Goal: Find contact information: Find contact information

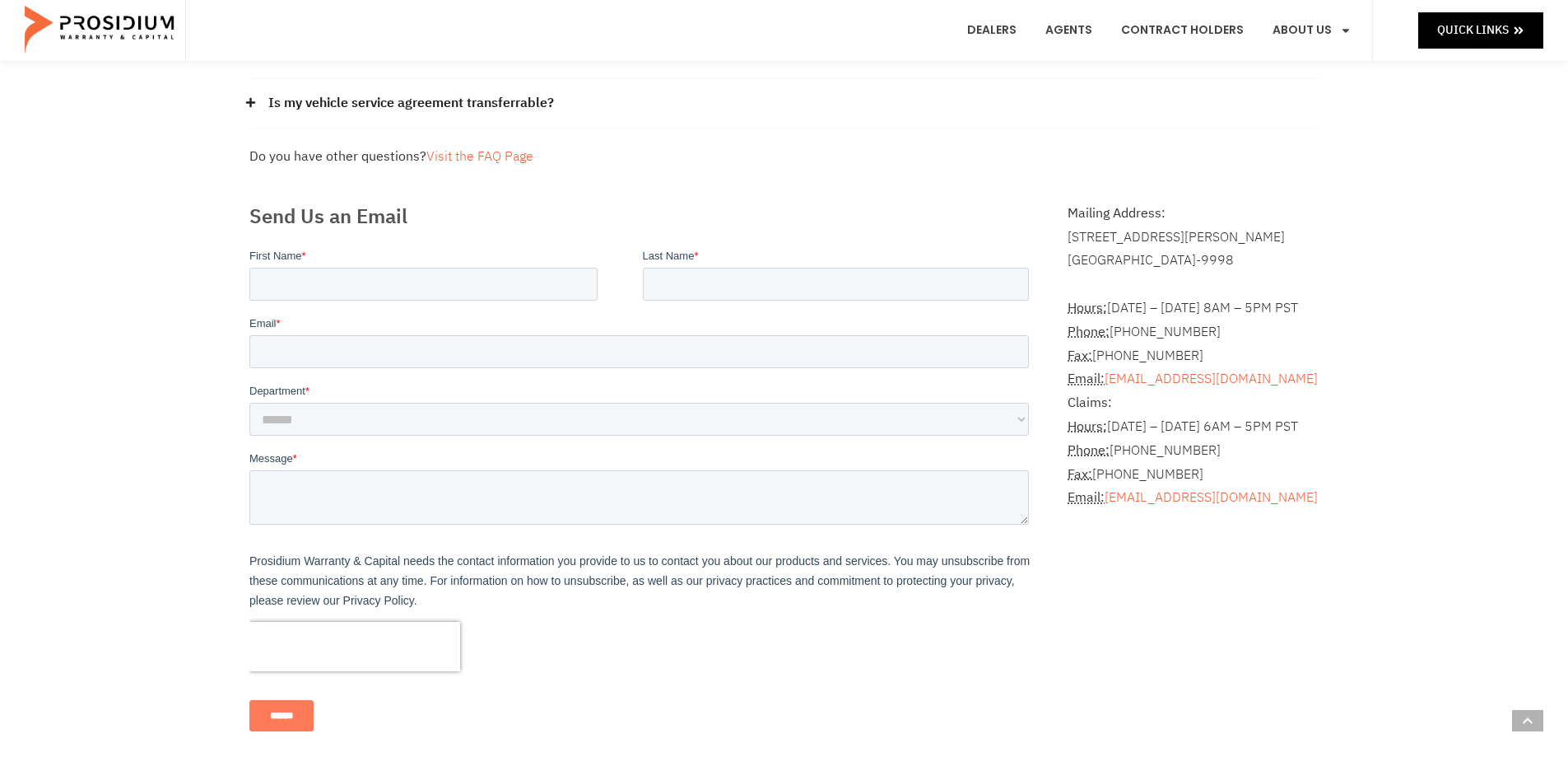
scroll to position [329, 0]
drag, startPoint x: 1112, startPoint y: 328, endPoint x: 1214, endPoint y: 333, distance: 102.1
click at [1214, 333] on address "Hours: [DATE] – [DATE] 8AM – 5PM PST Phone: [PHONE_NUMBER] Fax: [PHONE_NUMBER] …" at bounding box center [1193, 390] width 251 height 237
copy address "[PHONE_NUMBER]"
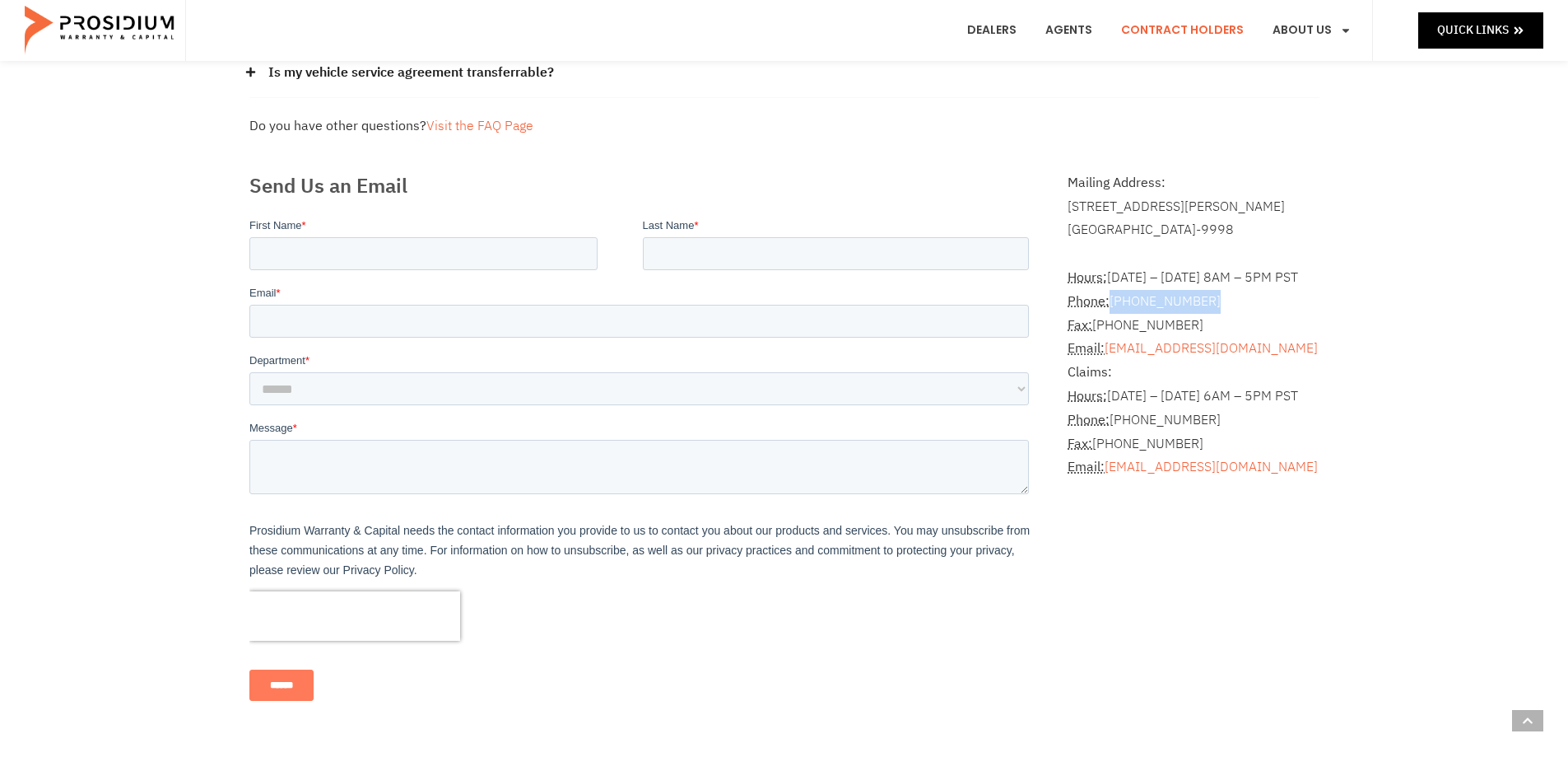
click at [1172, 27] on link "Contract Holders" at bounding box center [1182, 30] width 147 height 61
click at [1000, 26] on link "Dealers" at bounding box center [992, 30] width 74 height 61
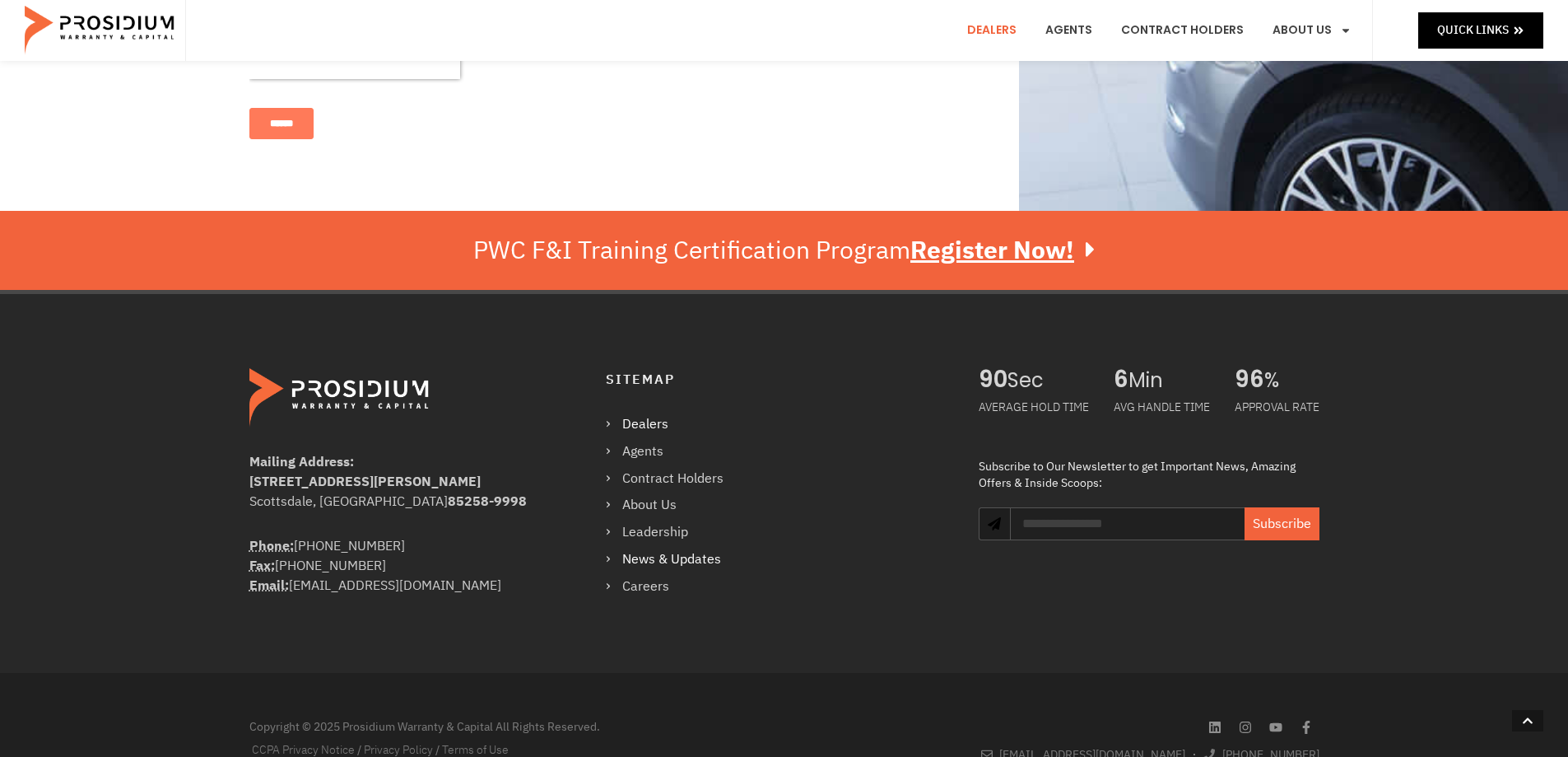
scroll to position [1215, 0]
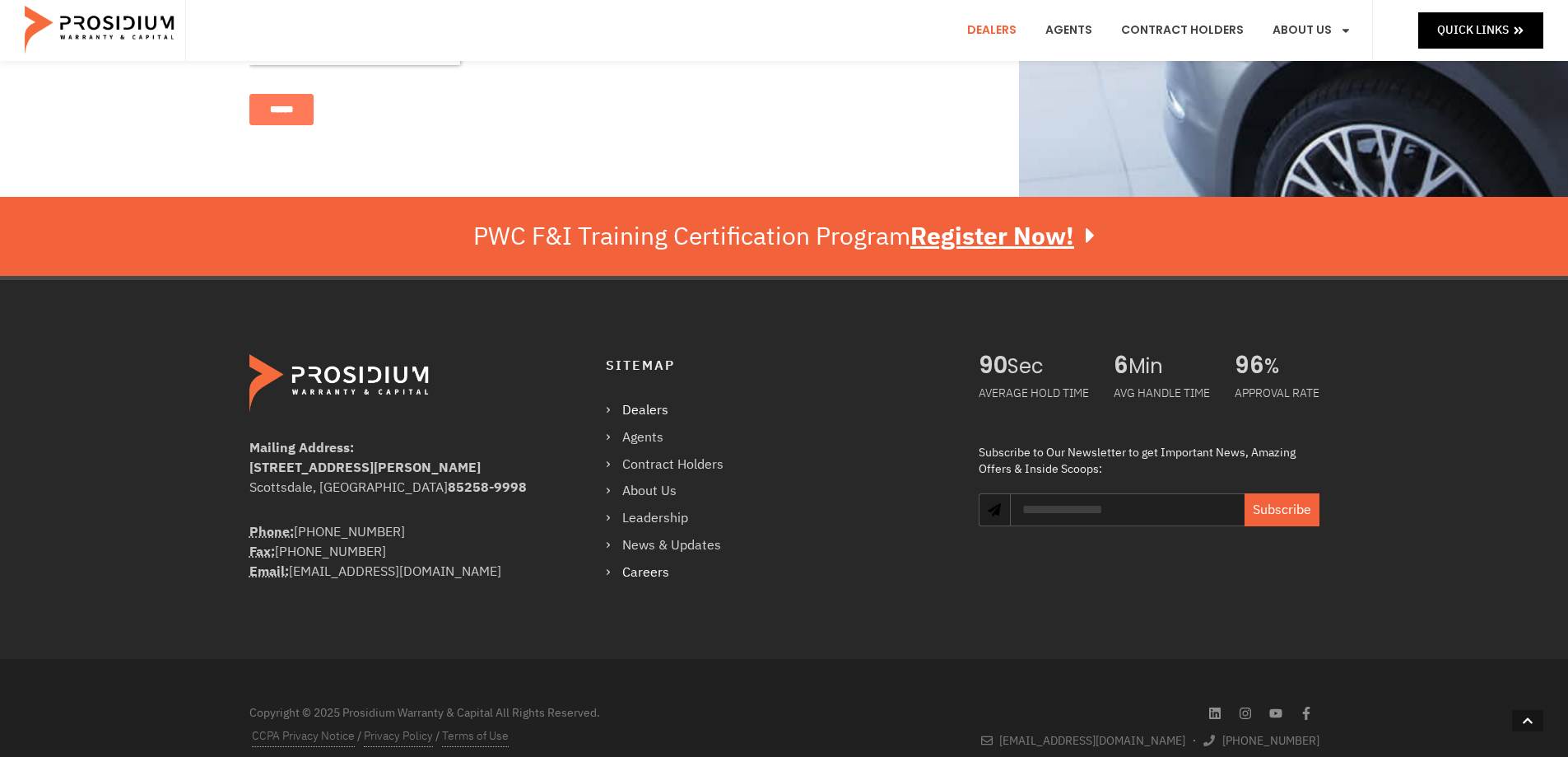
click at [640, 561] on link "Careers" at bounding box center [672, 572] width 134 height 24
